Goal: Task Accomplishment & Management: Complete application form

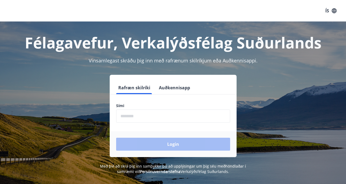
click at [156, 121] on input "phone" at bounding box center [173, 116] width 114 height 13
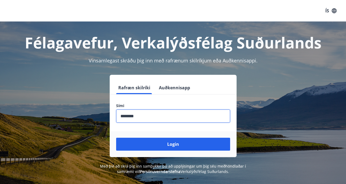
type input "********"
click at [116, 138] on button "Login" at bounding box center [173, 144] width 114 height 13
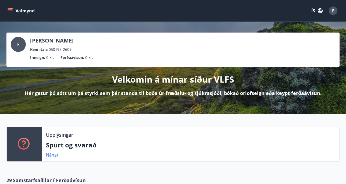
click at [7, 10] on button "Valmynd" at bounding box center [21, 11] width 30 height 10
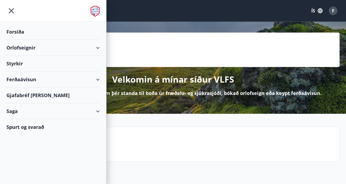
click at [104, 47] on div "Orlofseignir" at bounding box center [53, 48] width 106 height 16
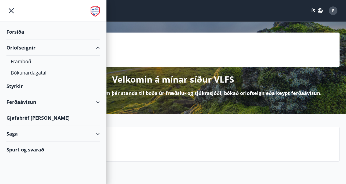
click at [104, 47] on div "Orlofseignir" at bounding box center [53, 48] width 106 height 16
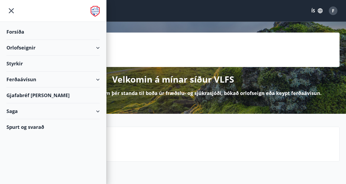
click at [96, 40] on div "Styrkir" at bounding box center [52, 32] width 93 height 16
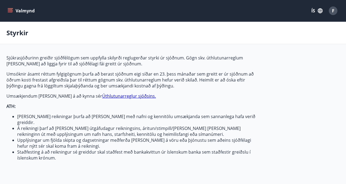
type input "***"
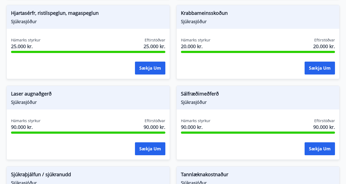
scroll to position [453, 0]
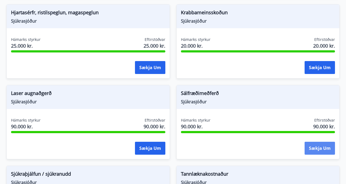
click at [327, 143] on button "Sækja um" at bounding box center [320, 148] width 30 height 13
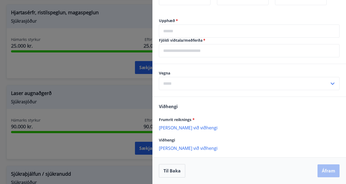
scroll to position [176, 0]
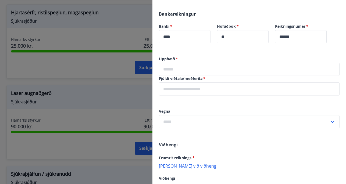
click at [195, 64] on input "text" at bounding box center [249, 69] width 181 height 13
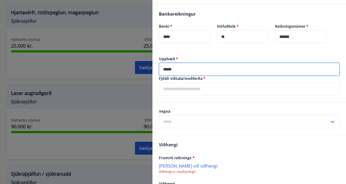
type input "*****"
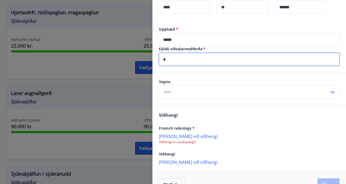
type input "*"
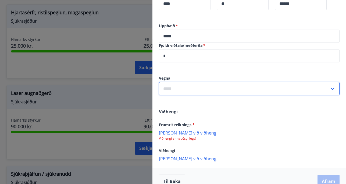
scroll to position [210, 0]
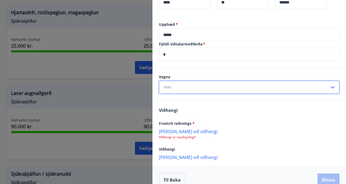
click at [279, 88] on input "text" at bounding box center [244, 87] width 171 height 13
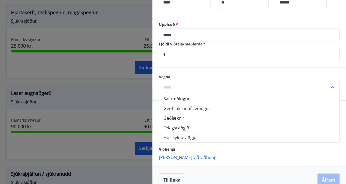
click at [247, 99] on li "Sálfræðingur" at bounding box center [249, 99] width 180 height 10
type input "**********"
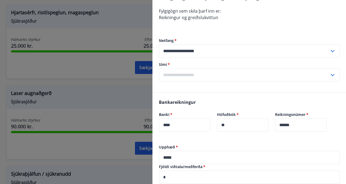
scroll to position [89, 0]
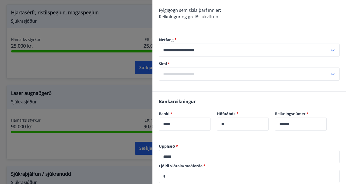
click at [199, 76] on input "text" at bounding box center [244, 74] width 171 height 13
click at [202, 86] on li "Skrá nýtt símanúmer" at bounding box center [249, 86] width 180 height 10
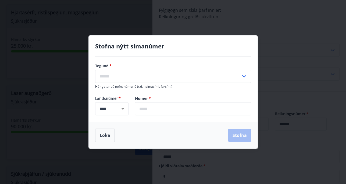
click at [168, 72] on input "text" at bounding box center [168, 76] width 146 height 13
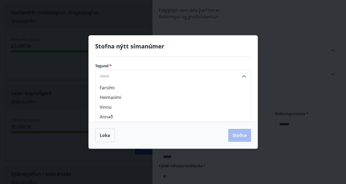
click at [160, 90] on li "Farsími" at bounding box center [174, 88] width 156 height 10
type input "*******"
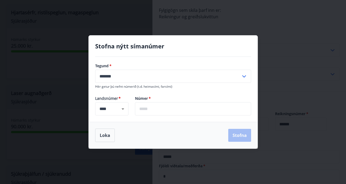
click at [160, 107] on input "text" at bounding box center [193, 108] width 116 height 13
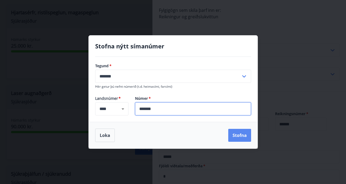
type input "*******"
click at [238, 135] on button "Stofna" at bounding box center [239, 135] width 23 height 13
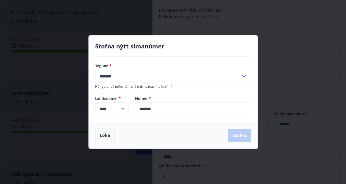
type input "**********"
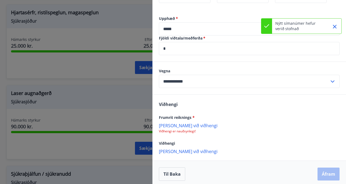
scroll to position [220, 0]
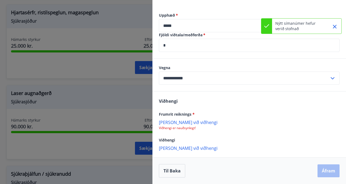
click at [176, 123] on p "Bæta við viðhengi" at bounding box center [249, 121] width 181 height 5
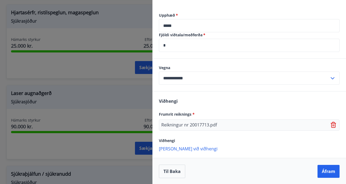
click at [202, 45] on input "*" at bounding box center [249, 45] width 181 height 13
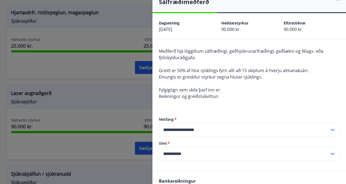
scroll to position [9, 0]
click at [193, 83] on div "Meðferð hjá löggiltum sálfræðingi, geðhjúkrunarfræðingi, geðlækni og félags- eð…" at bounding box center [249, 77] width 181 height 58
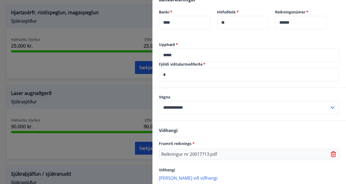
scroll to position [220, 0]
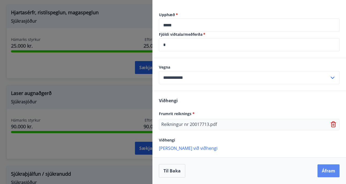
click at [328, 172] on button "Áfram" at bounding box center [329, 170] width 22 height 13
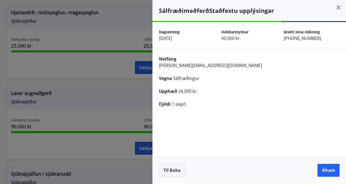
click at [170, 171] on button "Til baka" at bounding box center [172, 170] width 26 height 13
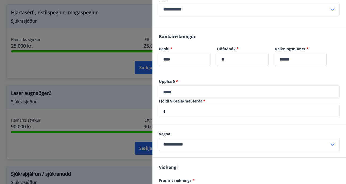
scroll to position [220, 0]
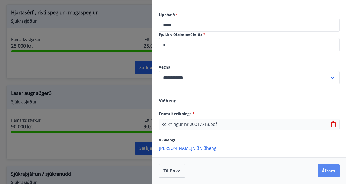
click at [328, 170] on button "Áfram" at bounding box center [329, 170] width 22 height 13
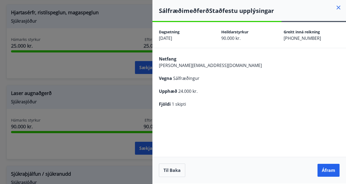
scroll to position [0, 0]
click at [328, 170] on button "Áfram" at bounding box center [329, 170] width 22 height 13
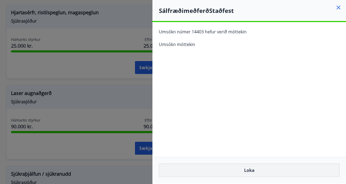
click at [255, 171] on button "Loka" at bounding box center [249, 170] width 181 height 13
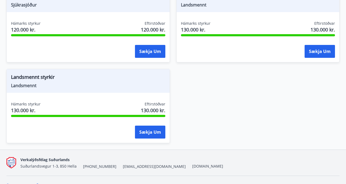
scroll to position [716, 0]
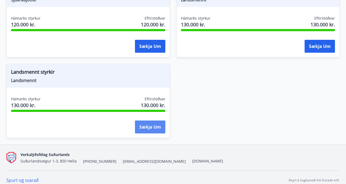
click at [153, 122] on button "Sækja um" at bounding box center [150, 127] width 30 height 13
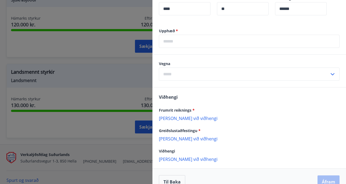
scroll to position [163, 0]
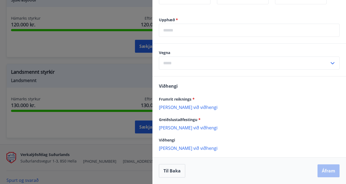
click at [67, 128] on div at bounding box center [173, 92] width 346 height 184
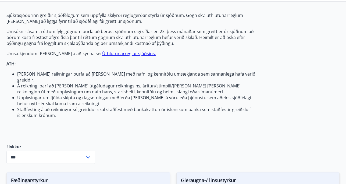
scroll to position [40, 0]
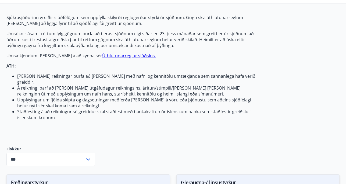
click at [114, 102] on li "Upplýsingar um fjölda skipta og dagsetningar meðferða eða kaupa á vöru eða þjón…" at bounding box center [138, 103] width 243 height 12
click at [105, 55] on link "Úthlutunarreglur sjóðsins." at bounding box center [129, 56] width 54 height 6
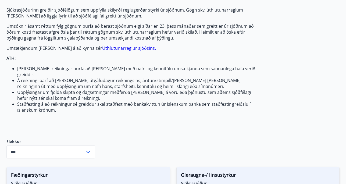
scroll to position [48, 0]
click at [173, 111] on div "Sjúkrasjóðurinn greiðir sjóðfélögum sem uppfylla skilyrði reglugerðar styrki úr…" at bounding box center [133, 68] width 254 height 123
click at [226, 101] on li "Staðfesting á að reikningur sé greiddur skal staðfest með bankakvittun úr íslen…" at bounding box center [138, 107] width 243 height 12
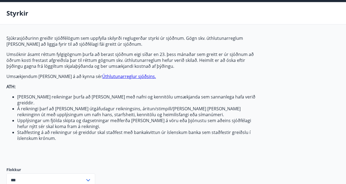
scroll to position [0, 0]
